Goal: Task Accomplishment & Management: Complete application form

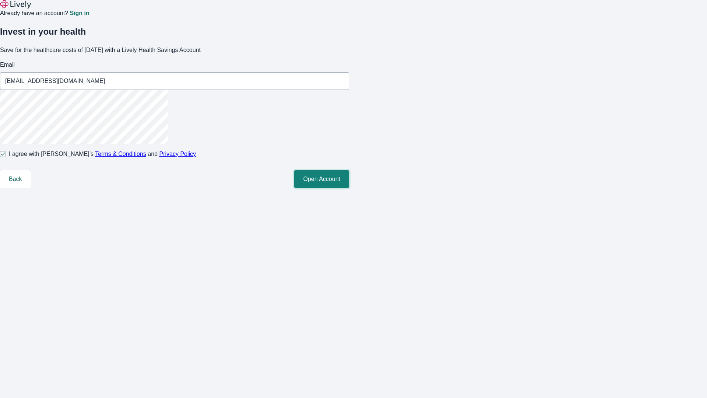
click at [349, 188] on button "Open Account" at bounding box center [321, 179] width 55 height 18
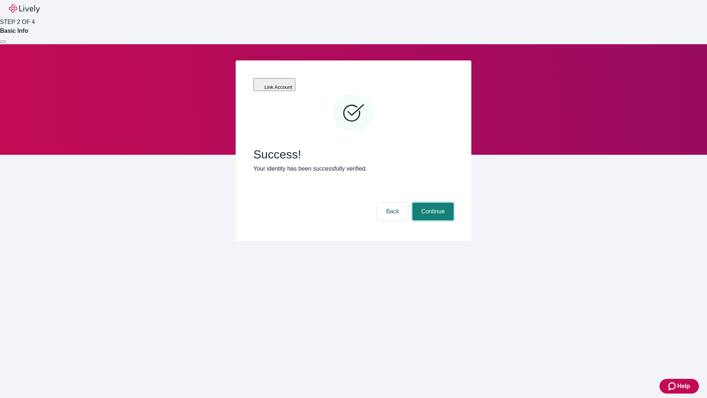
click at [432, 203] on button "Continue" at bounding box center [433, 212] width 41 height 18
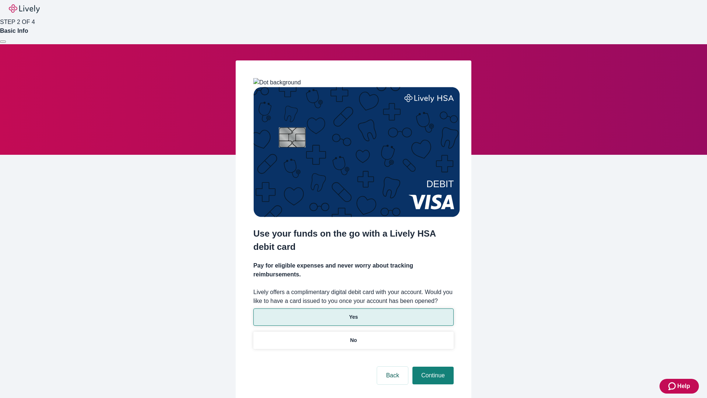
click at [353, 313] on p "Yes" at bounding box center [353, 317] width 9 height 8
click at [432, 367] on button "Continue" at bounding box center [433, 376] width 41 height 18
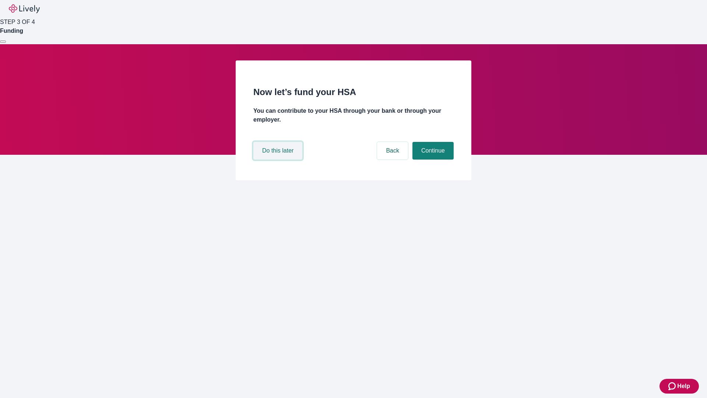
click at [279, 159] on button "Do this later" at bounding box center [277, 151] width 49 height 18
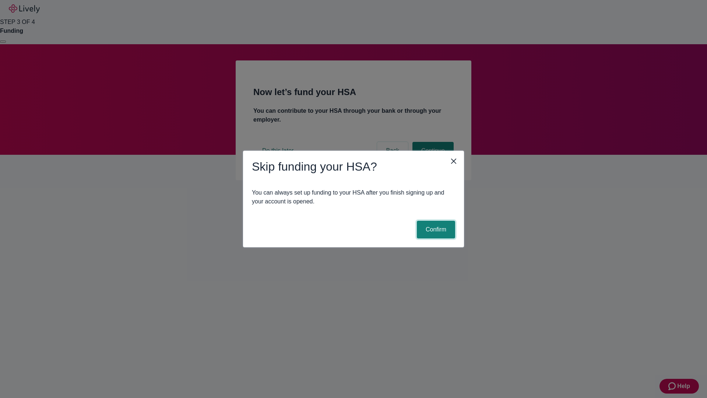
click at [435, 229] on button "Confirm" at bounding box center [436, 230] width 38 height 18
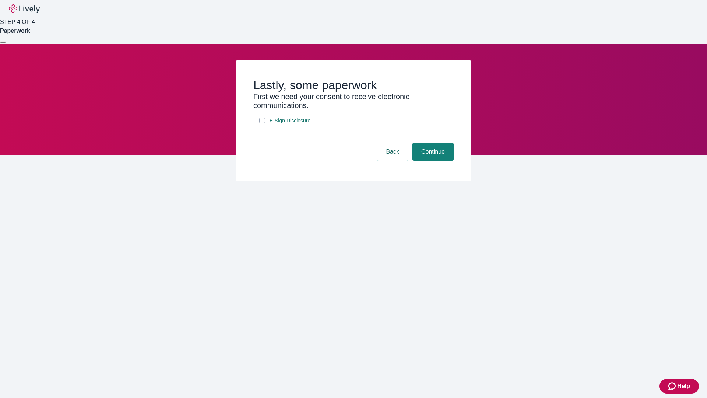
click at [262, 123] on input "E-Sign Disclosure" at bounding box center [262, 121] width 6 height 6
checkbox input "true"
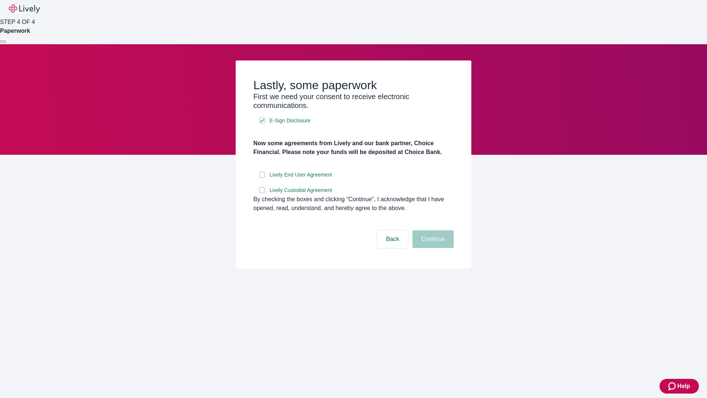
click at [262, 178] on input "Lively End User Agreement" at bounding box center [262, 175] width 6 height 6
checkbox input "true"
click at [262, 193] on input "Lively Custodial Agreement" at bounding box center [262, 190] width 6 height 6
checkbox input "true"
click at [432, 248] on button "Continue" at bounding box center [433, 239] width 41 height 18
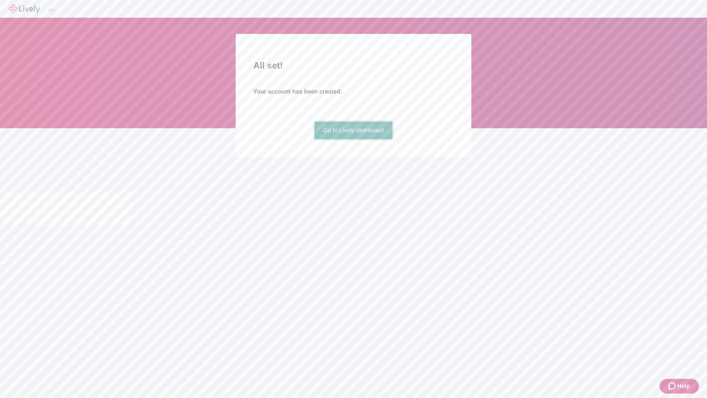
click at [353, 139] on link "Go to Lively dashboard" at bounding box center [354, 131] width 78 height 18
